Goal: Check status

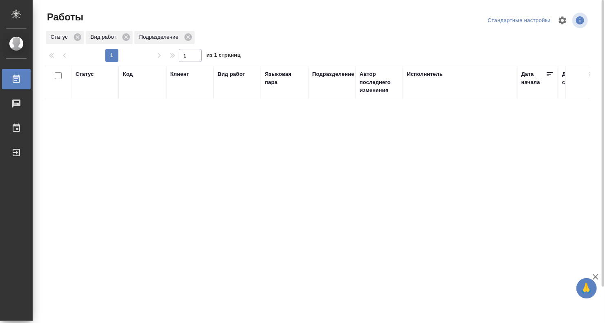
click at [81, 84] on div "Статус" at bounding box center [95, 82] width 38 height 24
click at [84, 81] on div "Статус" at bounding box center [95, 82] width 38 height 24
drag, startPoint x: 85, startPoint y: 85, endPoint x: 86, endPoint y: 77, distance: 8.7
click at [85, 84] on div "Статус" at bounding box center [95, 82] width 38 height 24
click at [86, 76] on div "Статус" at bounding box center [85, 74] width 18 height 8
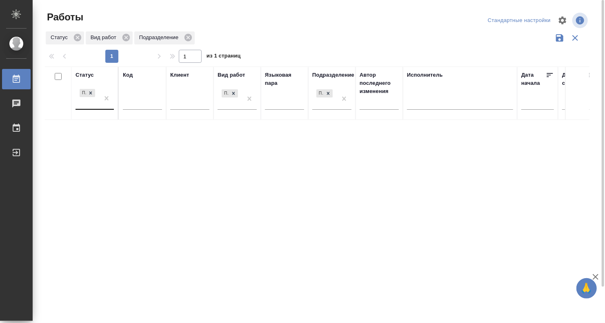
click at [87, 102] on div "Подбор" at bounding box center [88, 98] width 24 height 22
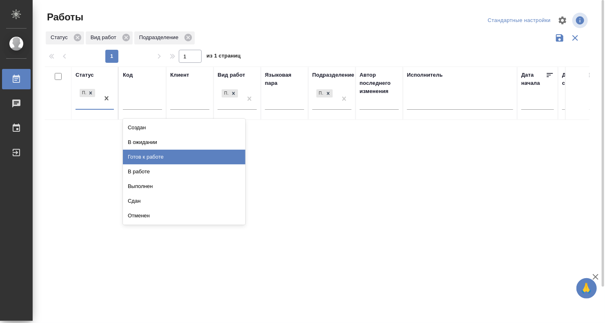
click at [148, 156] on div "Готов к работе" at bounding box center [184, 157] width 122 height 15
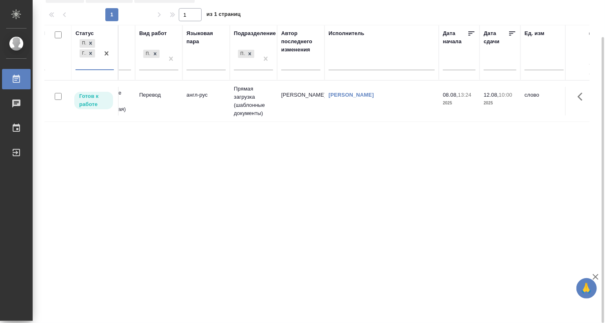
scroll to position [0, 78]
click at [318, 97] on td "[PERSON_NAME]" at bounding box center [300, 101] width 47 height 29
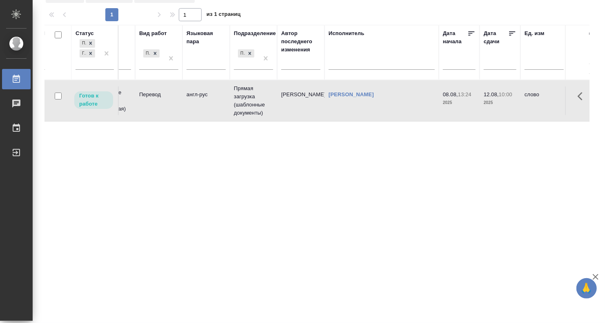
click at [318, 97] on td "[PERSON_NAME]" at bounding box center [300, 101] width 47 height 29
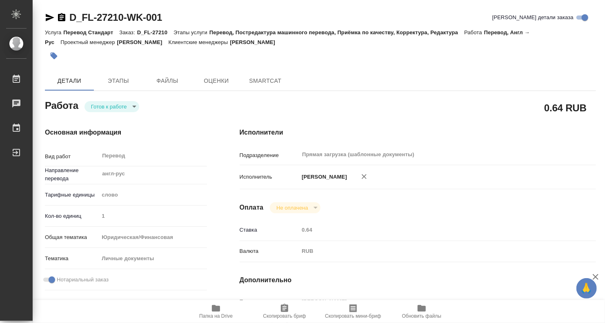
type textarea "x"
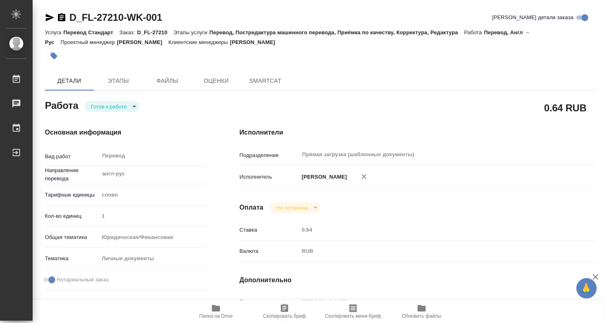
type textarea "x"
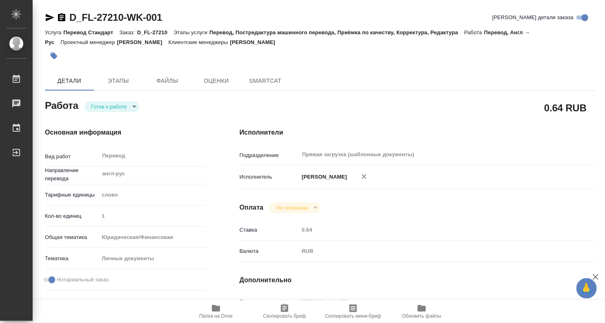
type textarea "x"
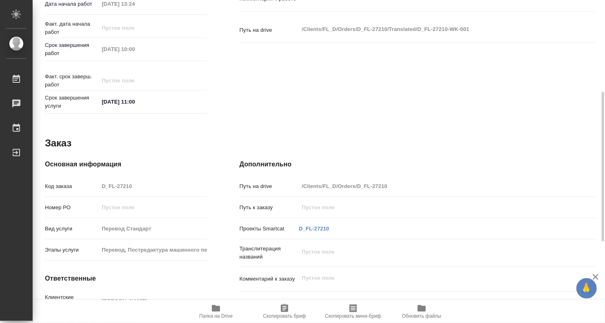
type textarea "x"
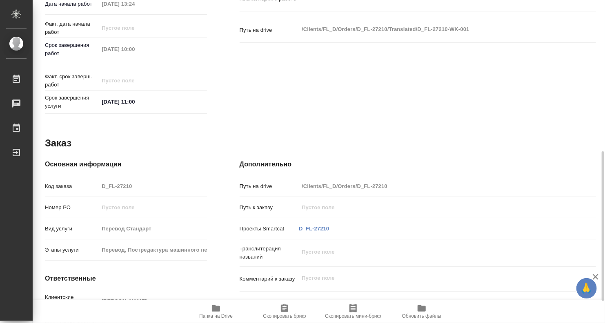
scroll to position [373, 0]
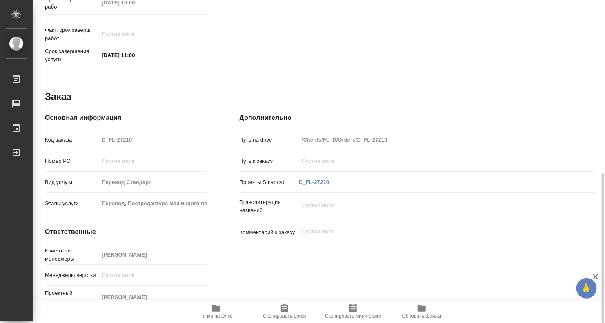
type textarea "x"
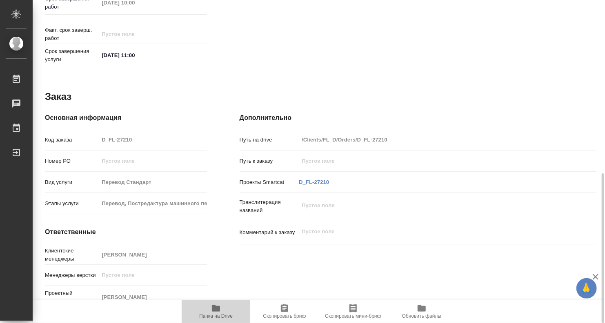
click at [220, 314] on span "Папка на Drive" at bounding box center [215, 317] width 33 height 6
type textarea "x"
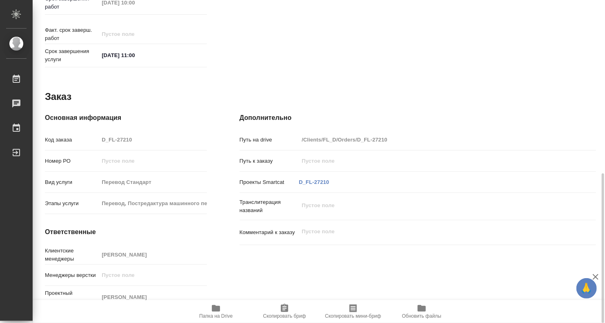
type textarea "x"
